Goal: Participate in discussion: Engage in conversation with other users on a specific topic

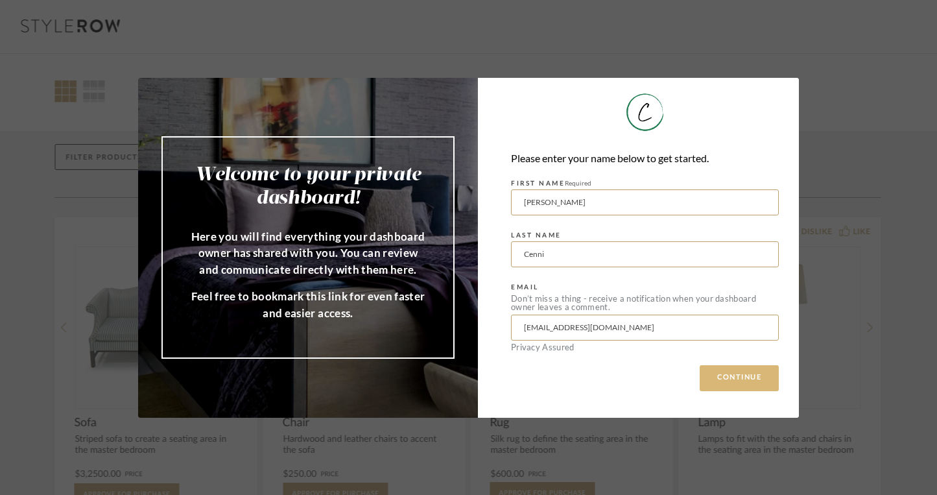
click at [764, 376] on button "CONTINUE" at bounding box center [739, 378] width 79 height 26
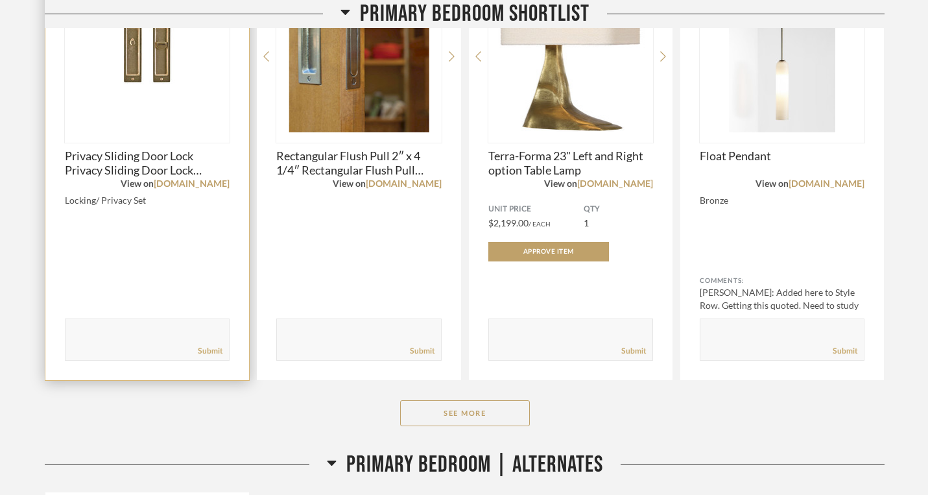
scroll to position [464, 0]
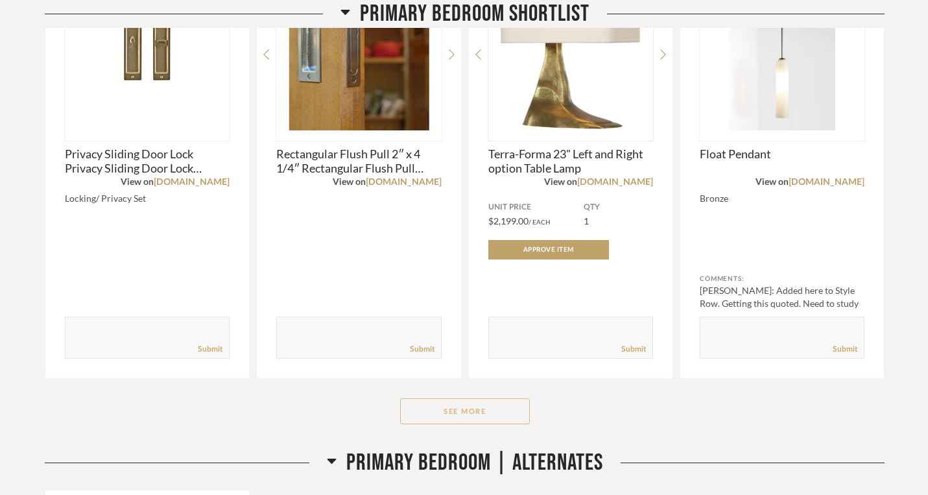
click at [458, 398] on button "See More" at bounding box center [465, 411] width 130 height 26
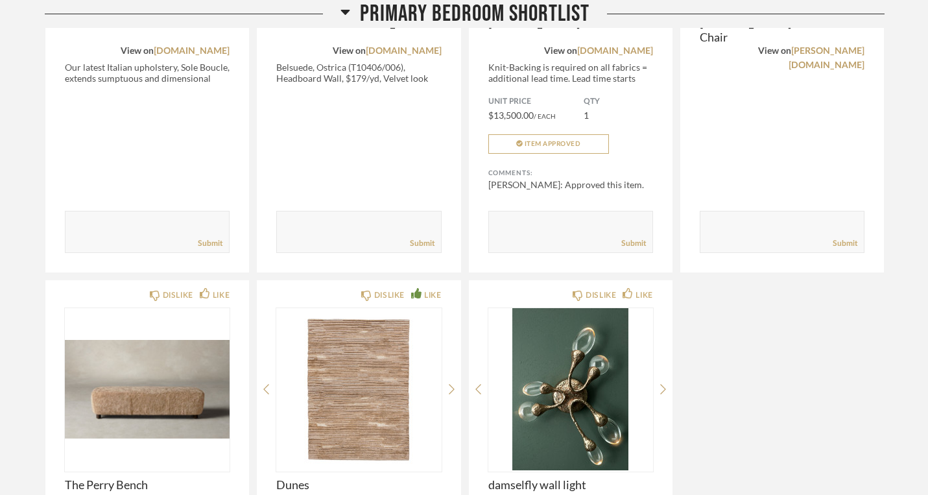
scroll to position [1035, 0]
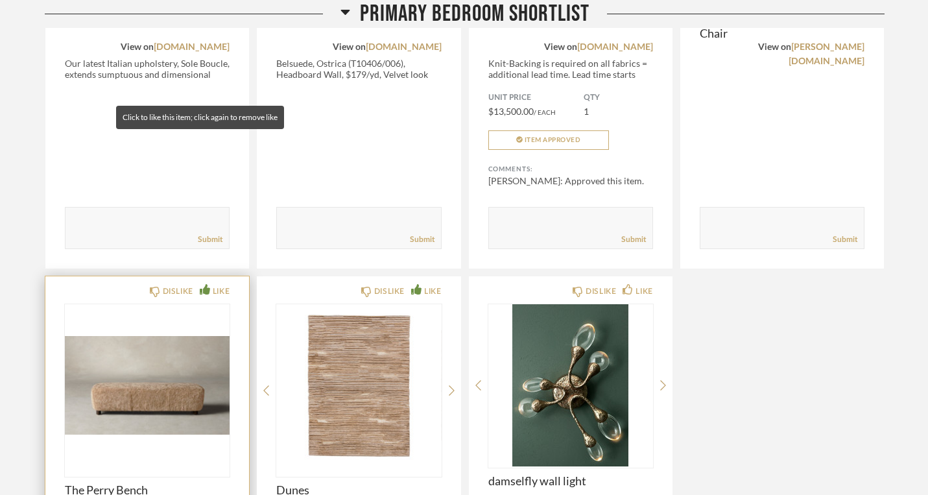
click at [213, 285] on div "LIKE" at bounding box center [221, 291] width 17 height 13
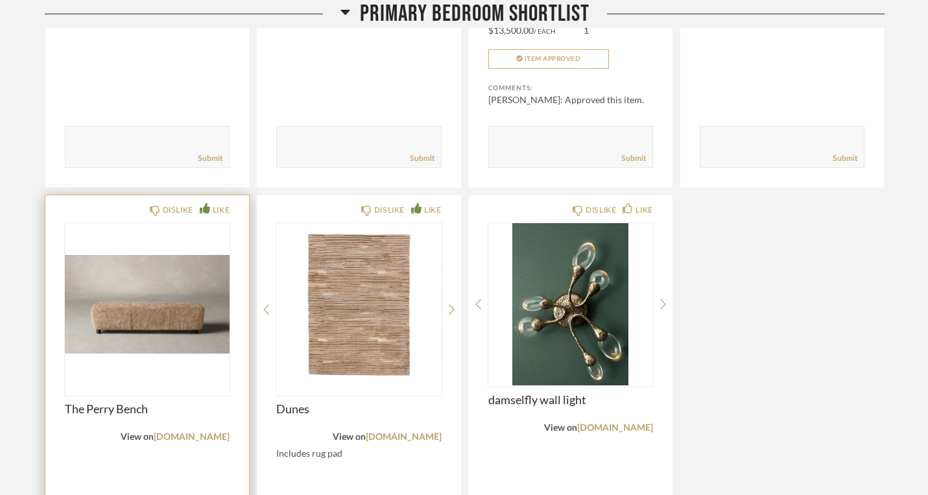
scroll to position [1124, 0]
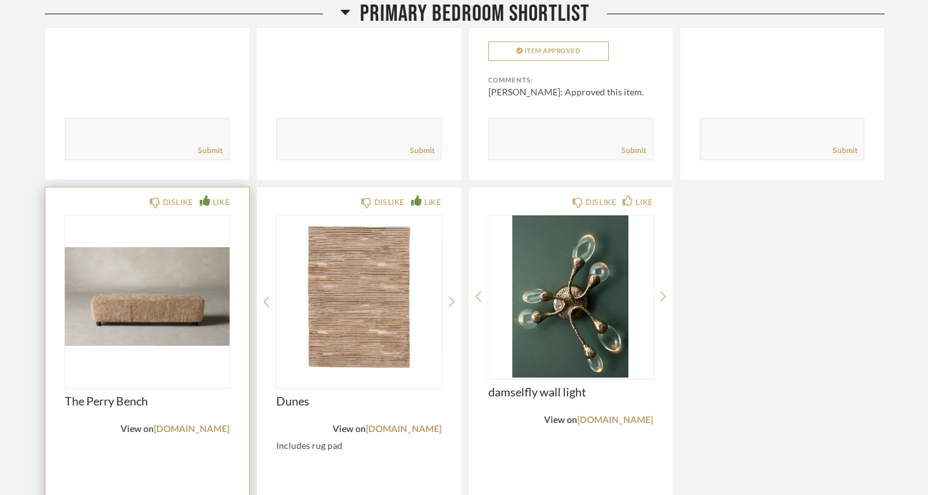
type textarea "the finish should be pecan maple"
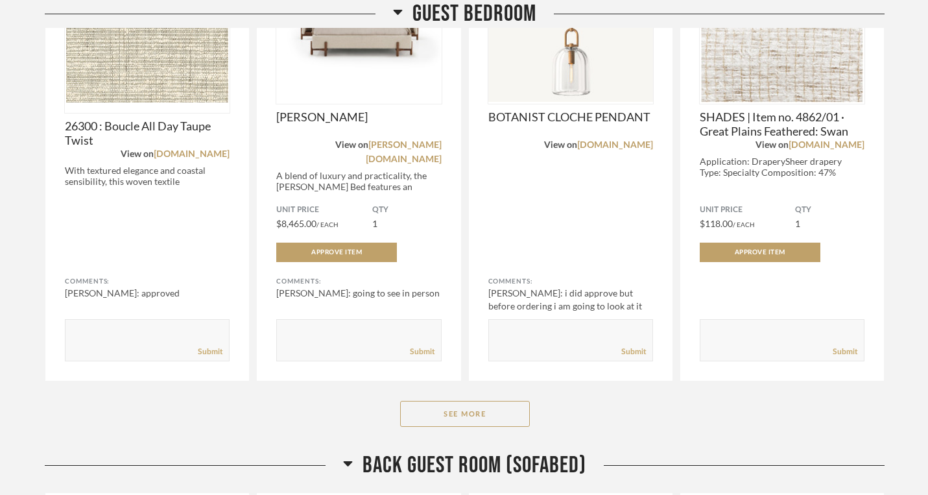
scroll to position [3537, 0]
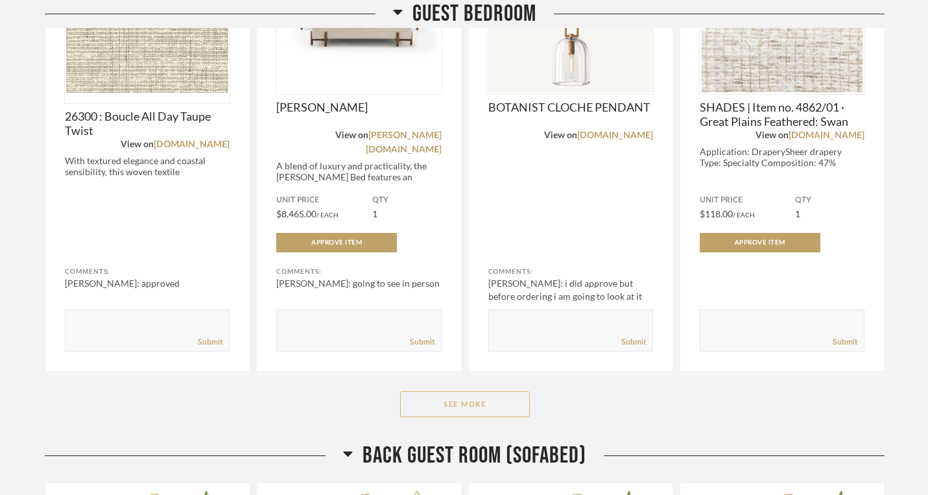
click at [449, 391] on button "See More" at bounding box center [465, 404] width 130 height 26
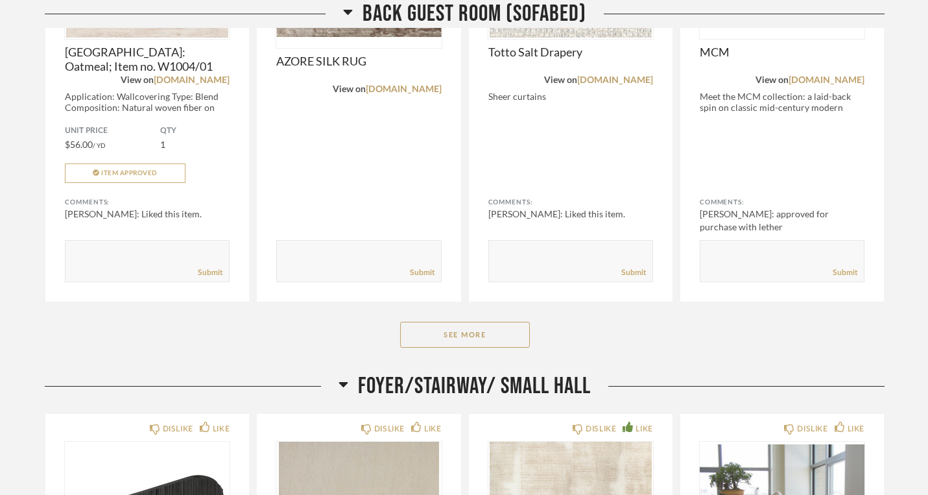
scroll to position [4635, 0]
click at [457, 321] on button "See More" at bounding box center [465, 334] width 130 height 26
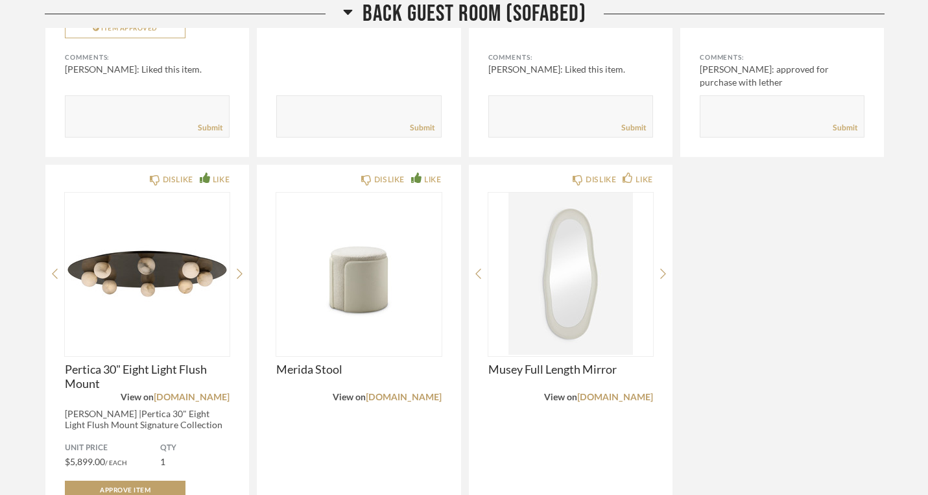
scroll to position [4780, 0]
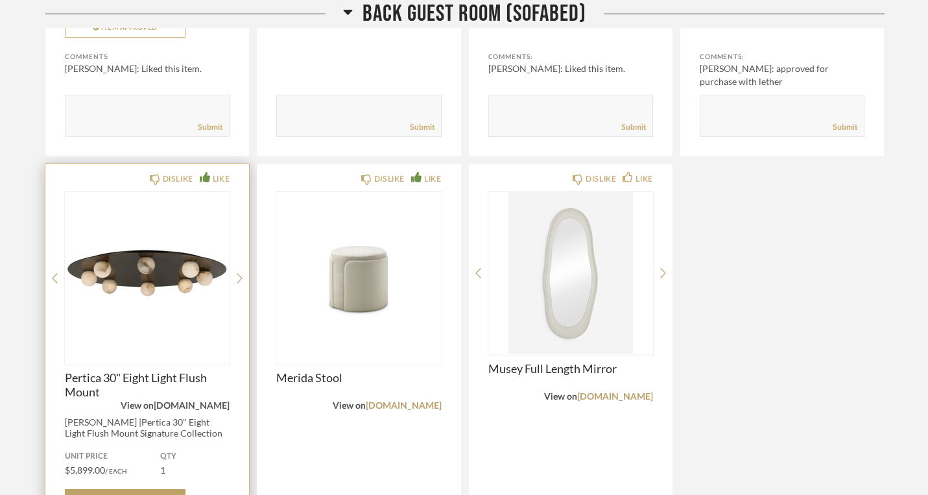
click at [168, 401] on link "[DOMAIN_NAME]" at bounding box center [192, 405] width 76 height 9
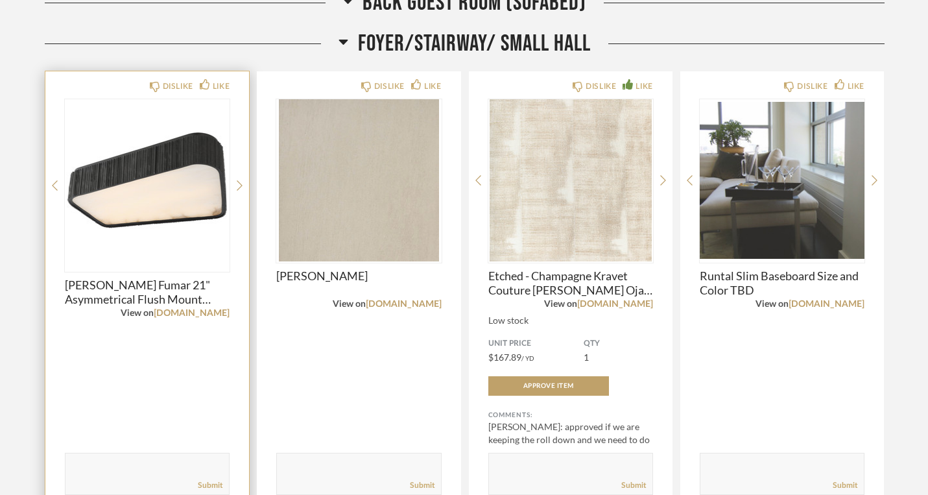
scroll to position [5459, 0]
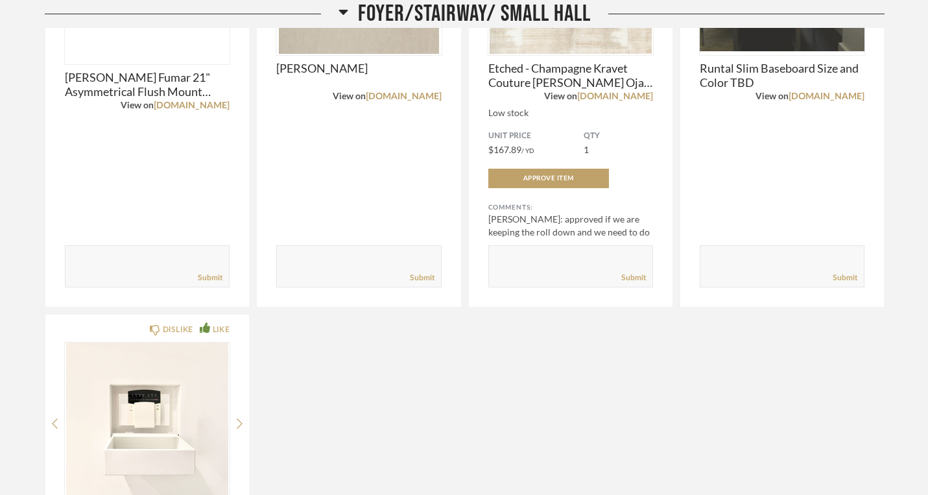
scroll to position [5660, 0]
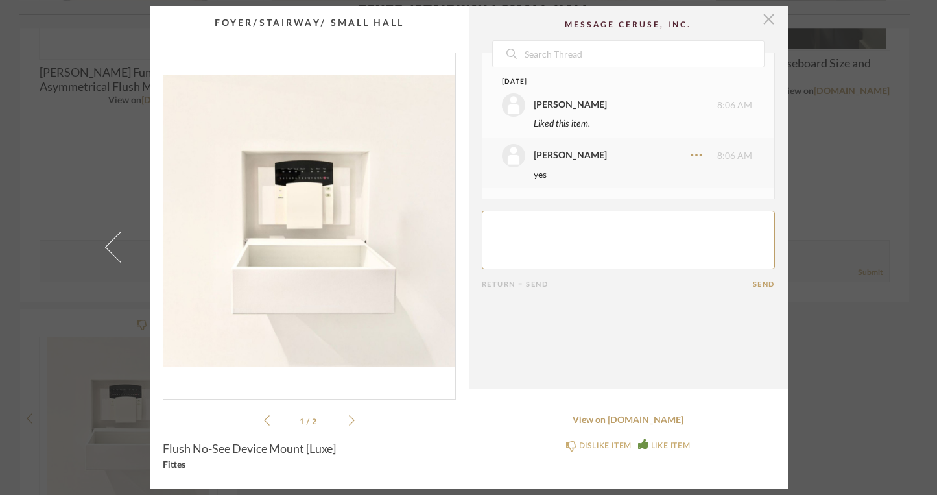
click at [756, 23] on span "button" at bounding box center [769, 19] width 26 height 26
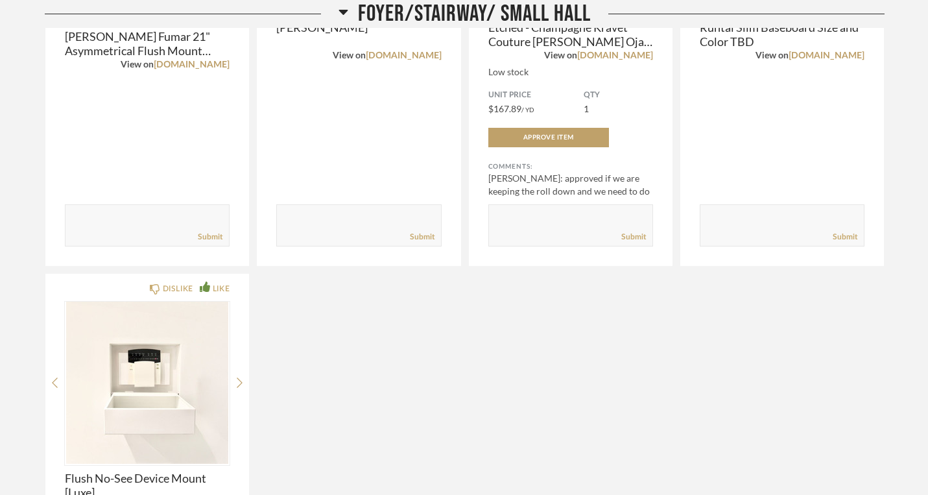
scroll to position [5873, 0]
